Goal: Task Accomplishment & Management: Use online tool/utility

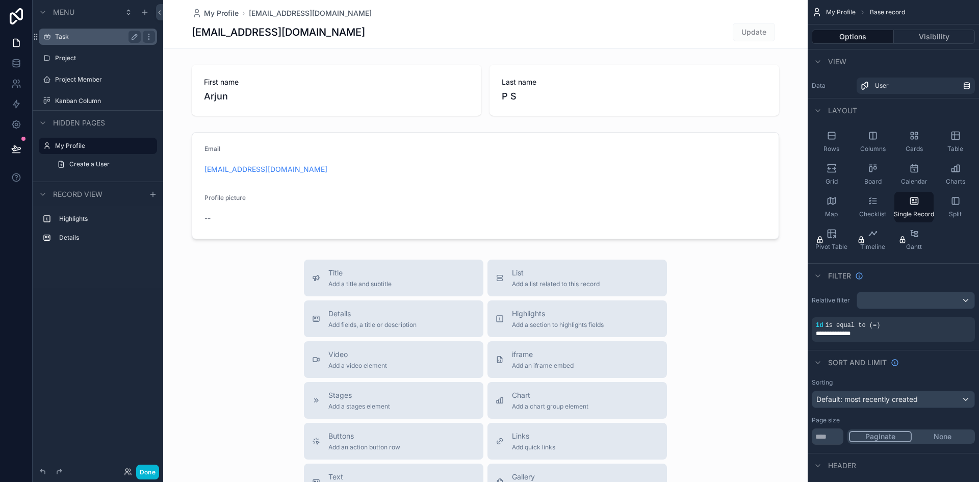
click at [92, 43] on div "Task" at bounding box center [98, 37] width 114 height 16
click at [83, 40] on label "Task" at bounding box center [96, 37] width 82 height 8
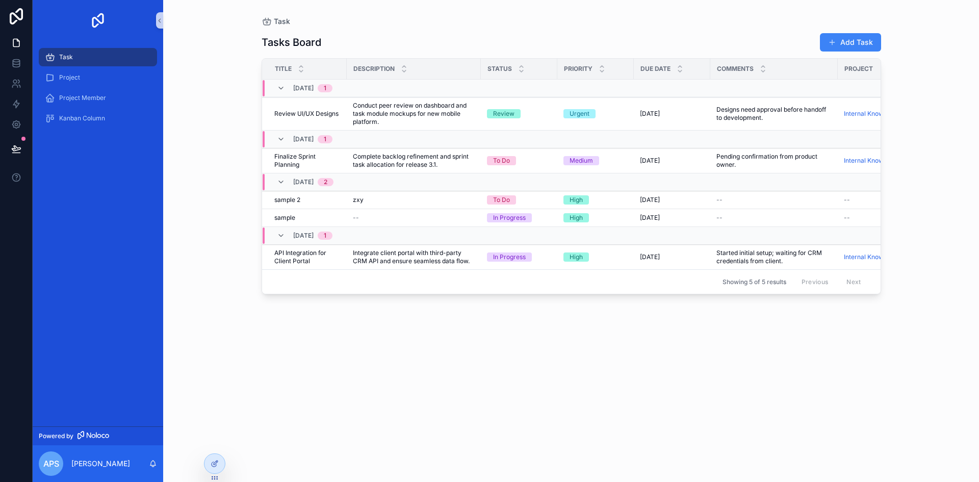
click at [473, 348] on div "Tasks Board Add Task Title Description Status Priority Due Date Comments Projec…" at bounding box center [570, 248] width 619 height 443
